Goal: Information Seeking & Learning: Find specific fact

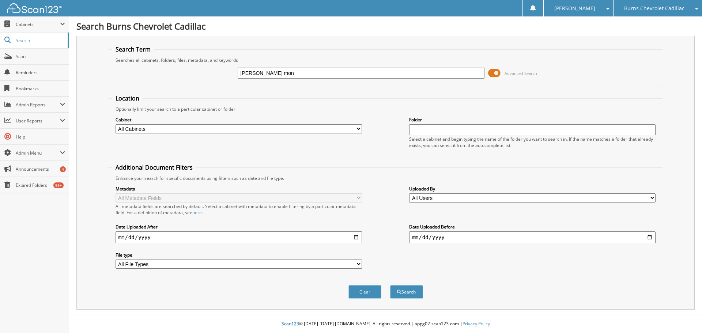
type input "[PERSON_NAME]"
click at [401, 290] on button "Search" at bounding box center [406, 292] width 33 height 14
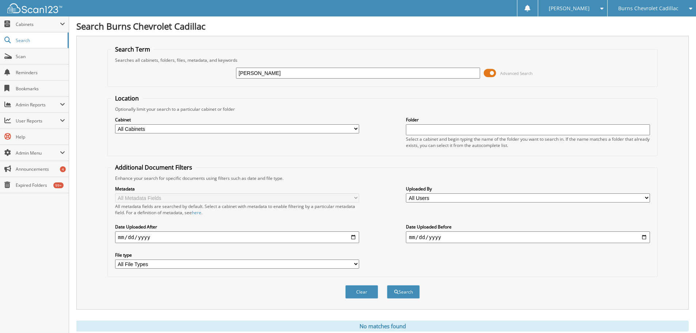
click at [637, 11] on span "Burns Chevrolet Cadillac" at bounding box center [649, 8] width 60 height 4
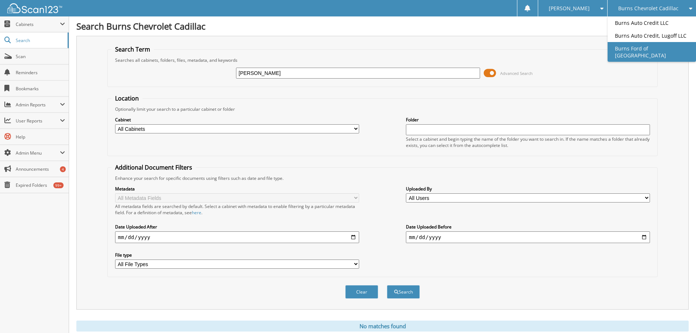
click at [626, 46] on link "Burns Ford of [GEOGRAPHIC_DATA]" at bounding box center [652, 52] width 88 height 20
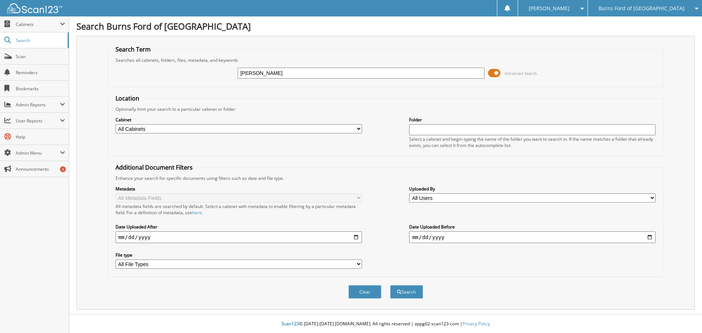
type input "[PERSON_NAME]"
click at [404, 295] on button "Search" at bounding box center [406, 292] width 33 height 14
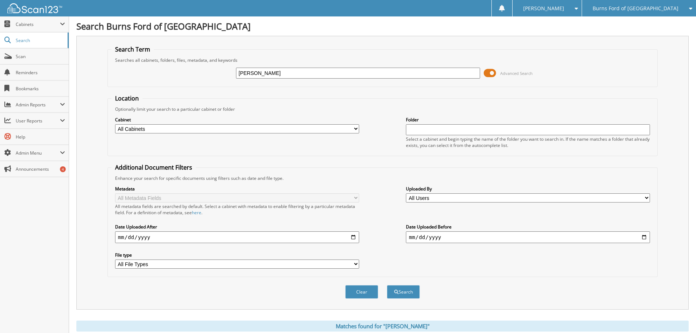
drag, startPoint x: 276, startPoint y: 70, endPoint x: 205, endPoint y: 68, distance: 71.7
click at [205, 68] on div "myra monroe Advanced Search" at bounding box center [383, 73] width 543 height 20
type input "833580"
click at [387, 285] on button "Search" at bounding box center [403, 292] width 33 height 14
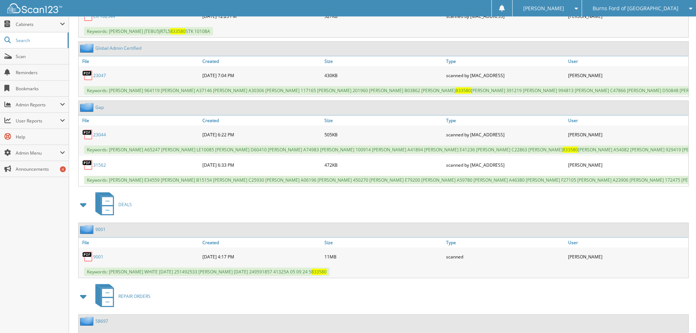
scroll to position [354, 0]
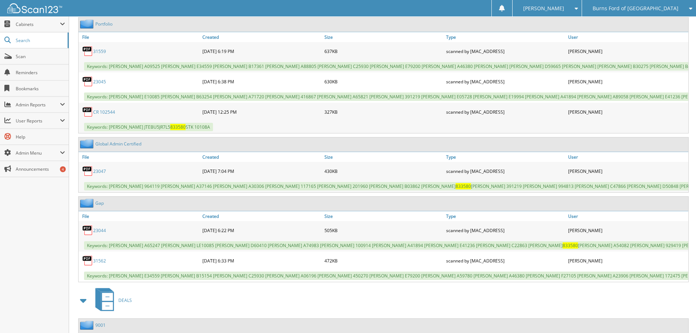
click at [107, 112] on link "CR 102544" at bounding box center [104, 112] width 22 height 6
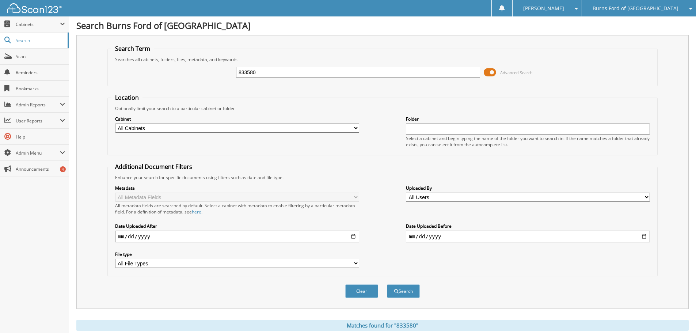
scroll to position [0, 0]
click at [649, 9] on span "Burns Ford of [GEOGRAPHIC_DATA]" at bounding box center [636, 8] width 86 height 4
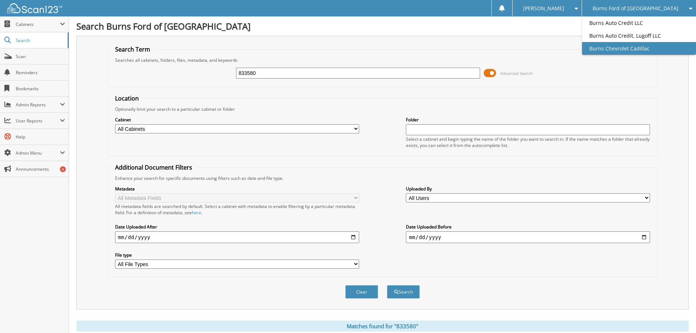
click at [660, 55] on link "Burns Chevrolet Cadillac" at bounding box center [639, 48] width 114 height 13
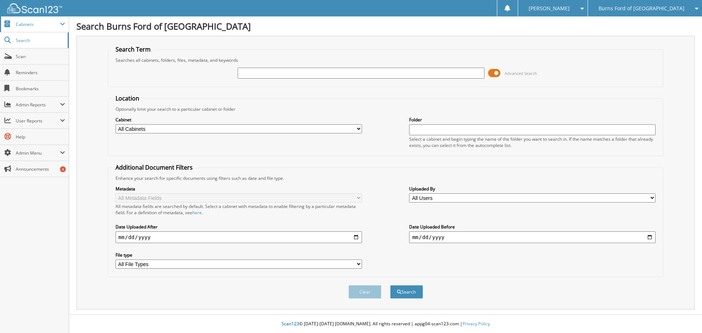
click at [24, 27] on span "Cabinets" at bounding box center [38, 24] width 44 height 6
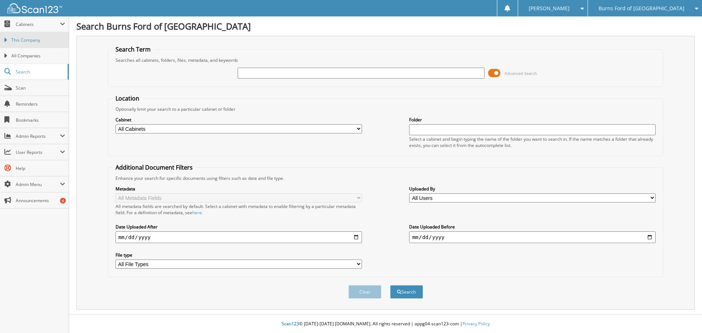
click at [30, 35] on link "This Company" at bounding box center [34, 40] width 69 height 16
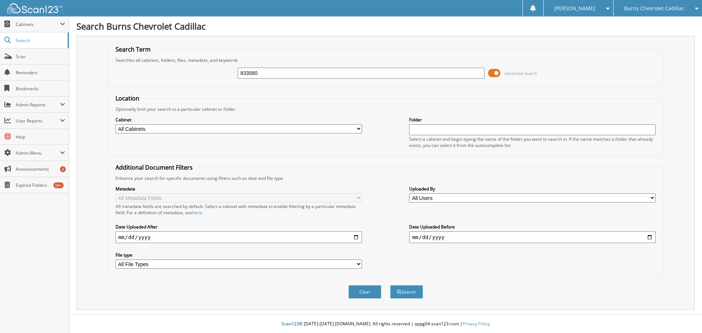
type input "833580"
click at [390, 285] on button "Search" at bounding box center [406, 292] width 33 height 14
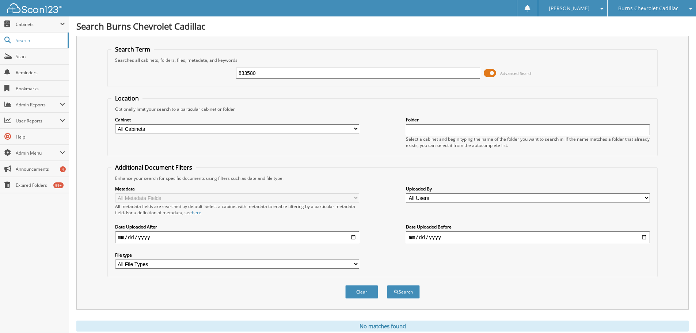
click at [645, 10] on span "Burns Chevrolet Cadillac" at bounding box center [649, 8] width 60 height 4
click at [639, 28] on link "Burns Auto Credit LLC" at bounding box center [652, 22] width 88 height 13
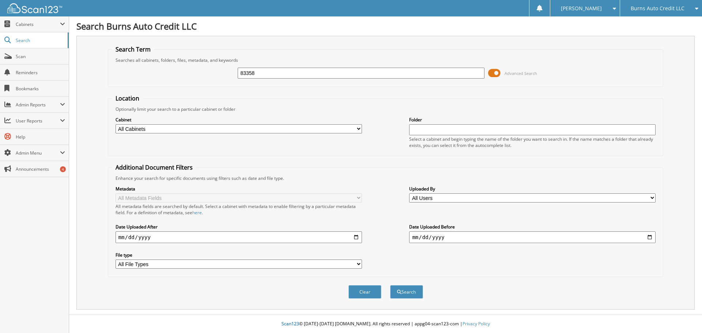
type input "83358"
click at [390, 285] on button "Search" at bounding box center [406, 292] width 33 height 14
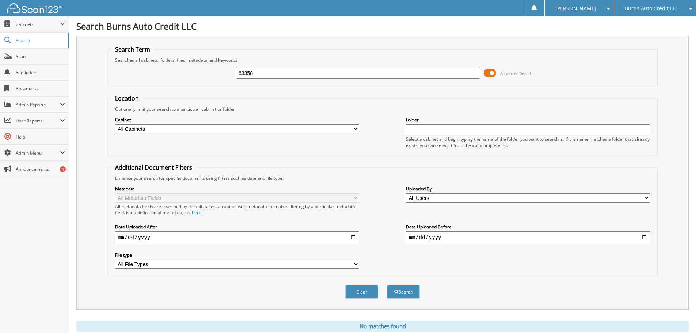
click at [361, 73] on input "83358" at bounding box center [358, 73] width 244 height 11
type input "833580"
click at [387, 285] on button "Search" at bounding box center [403, 292] width 33 height 14
click at [625, 10] on div "Burns Auto Credit LLC" at bounding box center [655, 8] width 75 height 16
click at [631, 26] on link "Burns Auto Credit, Lugoff LLC" at bounding box center [656, 26] width 82 height 20
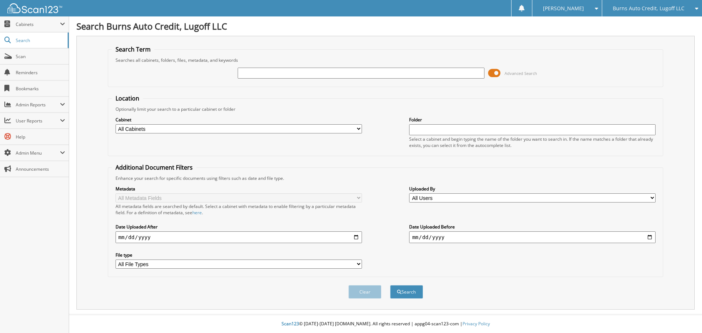
click at [309, 73] on input "text" at bounding box center [361, 73] width 246 height 11
type input "833580"
click at [390, 285] on button "Search" at bounding box center [406, 292] width 33 height 14
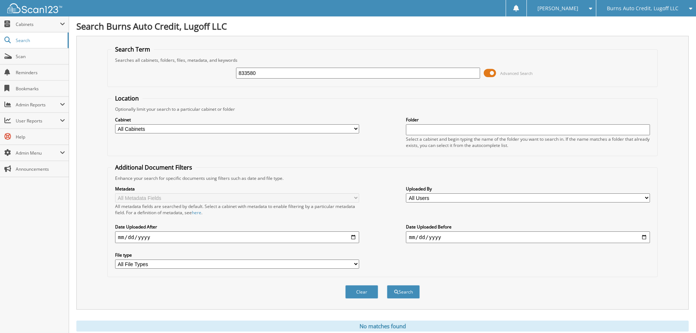
click at [620, 2] on div "Burns Auto Credit, Lugoff LLC" at bounding box center [646, 8] width 92 height 16
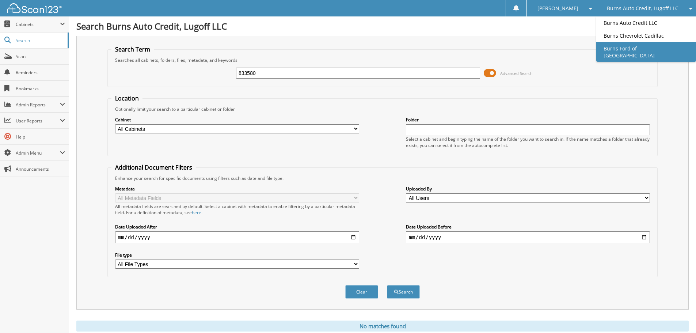
click at [621, 48] on link "Burns Ford of [GEOGRAPHIC_DATA]" at bounding box center [647, 52] width 100 height 20
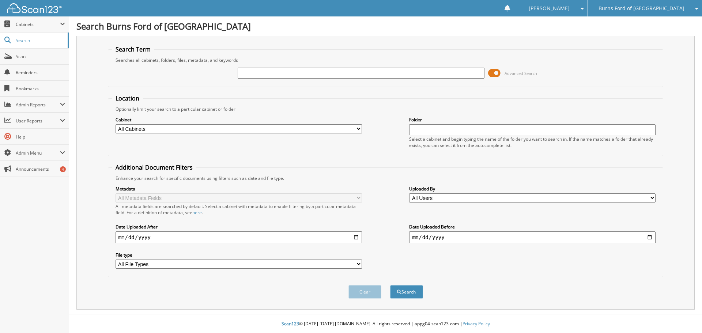
click at [303, 74] on input "text" at bounding box center [361, 73] width 246 height 11
type input "833580"
click at [390, 285] on button "Search" at bounding box center [406, 292] width 33 height 14
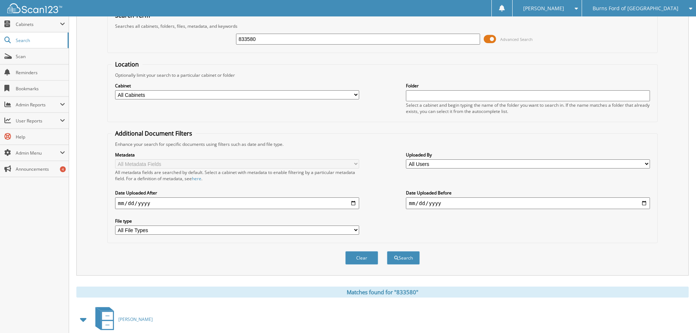
scroll to position [25, 0]
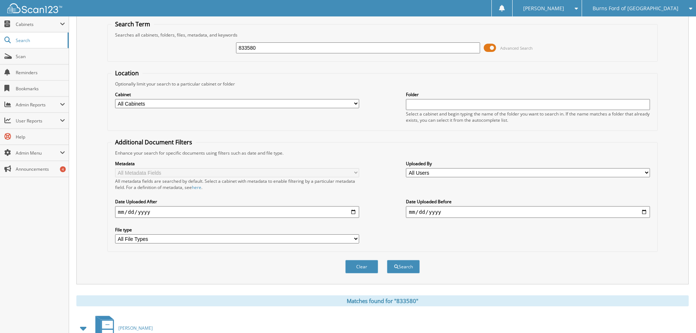
click at [281, 45] on input "833580" at bounding box center [358, 47] width 244 height 11
type input "833580 [PERSON_NAME]"
click at [387, 260] on button "Search" at bounding box center [403, 267] width 33 height 14
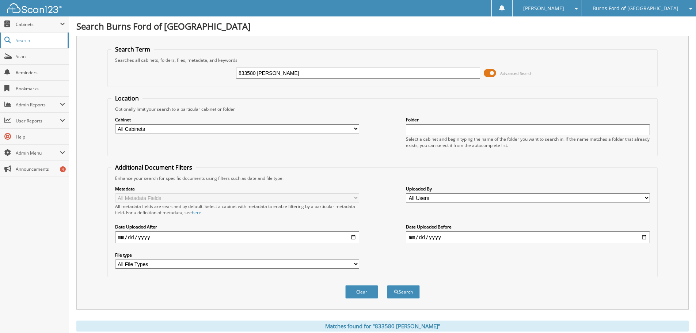
click at [37, 38] on span "Search" at bounding box center [40, 40] width 48 height 6
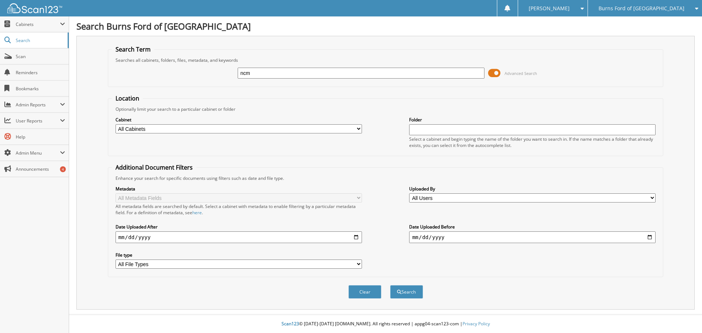
type input "NCM"
click at [400, 289] on button "Search" at bounding box center [406, 292] width 33 height 14
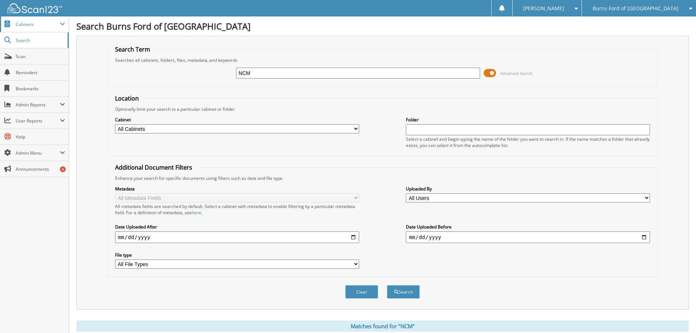
click at [45, 26] on span "Cabinets" at bounding box center [38, 24] width 44 height 6
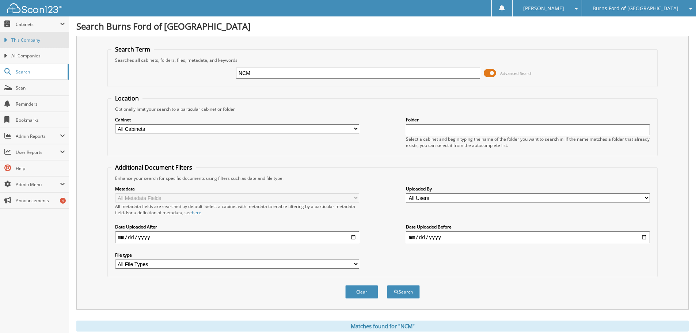
click at [38, 38] on span "This Company" at bounding box center [38, 40] width 54 height 7
